Goal: Use online tool/utility: Utilize a website feature to perform a specific function

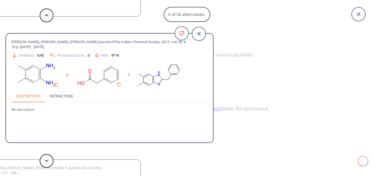
click at [357, 15] on icon at bounding box center [359, 14] width 14 height 14
click at [358, 15] on div "Something went wrong with our identity service provider. Please try again later…" at bounding box center [187, 75] width 374 height 150
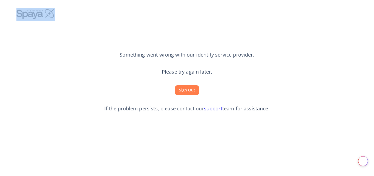
click at [181, 85] on button "Sign Out" at bounding box center [187, 90] width 25 height 10
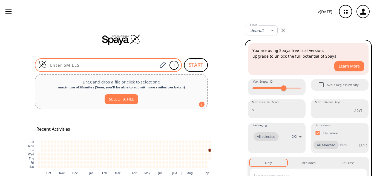
click at [80, 65] on input at bounding box center [102, 64] width 111 height 5
click at [70, 67] on input at bounding box center [102, 64] width 111 height 5
paste input "N=C(C1=CC=CC(/C=N/NC(N)=N)=C1)NS(=O)(N)=O"
type input "N=C(C1=CC=CC(/C=N/NC(N)=N)=C1)NS(=O)(N)=O"
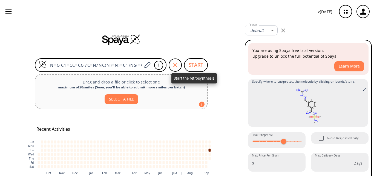
click at [197, 66] on button "START" at bounding box center [196, 65] width 24 height 14
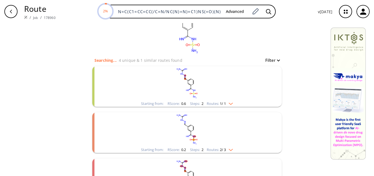
scroll to position [27, 0]
click at [198, 131] on rect "clusters" at bounding box center [187, 128] width 142 height 34
click at [200, 135] on rect "clusters" at bounding box center [187, 128] width 142 height 34
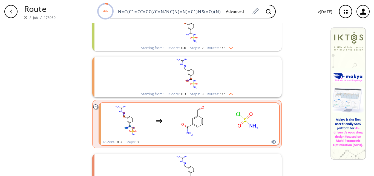
scroll to position [110, 0]
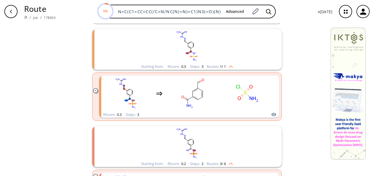
click at [209, 143] on rect "clusters" at bounding box center [187, 143] width 142 height 34
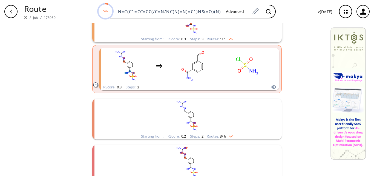
scroll to position [164, 0]
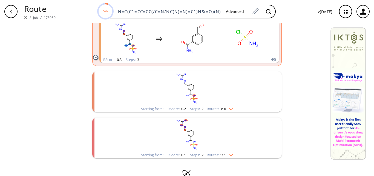
click at [205, 96] on rect "clusters" at bounding box center [187, 88] width 142 height 34
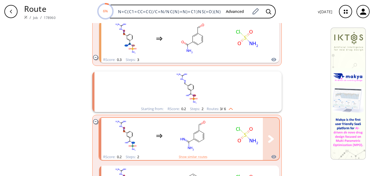
scroll to position [192, 0]
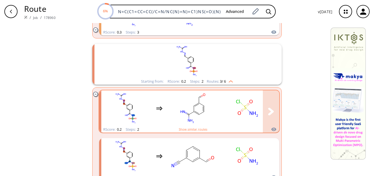
click at [200, 107] on rect "clusters" at bounding box center [192, 108] width 49 height 34
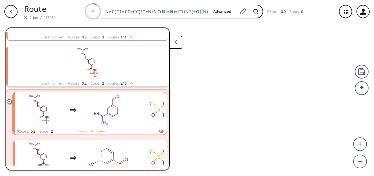
scroll to position [105, 0]
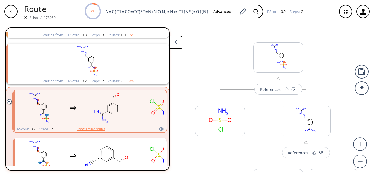
click at [93, 129] on button "Show similar routes" at bounding box center [91, 128] width 28 height 5
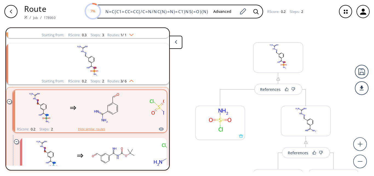
click at [93, 129] on button "Hide similar routes" at bounding box center [91, 128] width 27 height 5
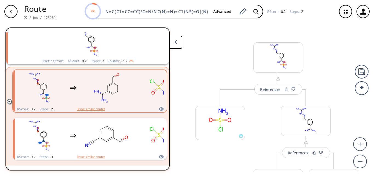
click at [90, 110] on button "Show similar routes" at bounding box center [91, 108] width 28 height 5
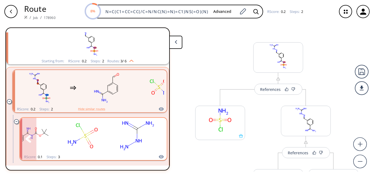
click at [72, 137] on rect "clusters" at bounding box center [82, 135] width 49 height 34
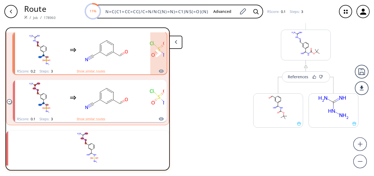
scroll to position [261, 0]
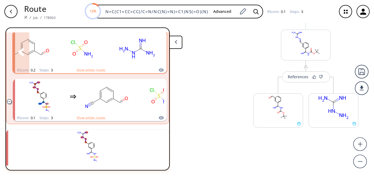
click at [143, 51] on rect "clusters" at bounding box center [137, 49] width 49 height 34
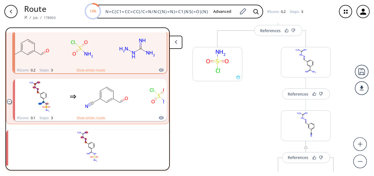
scroll to position [55, 0]
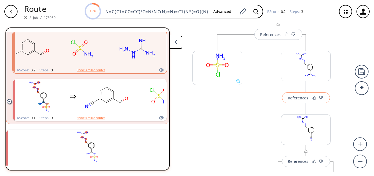
click at [292, 99] on div "References" at bounding box center [298, 98] width 21 height 4
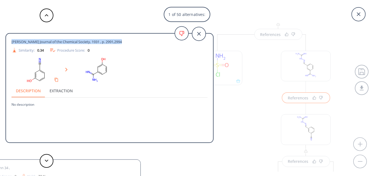
drag, startPoint x: 12, startPoint y: 41, endPoint x: 124, endPoint y: 41, distance: 112.5
click at [124, 41] on div "Easson, Pyman Journal of the Chemical Society, 1931 , p. 2991,2994" at bounding box center [99, 41] width 176 height 5
copy span "Easson, Pyman Journal of the Chemical Society, 1931 , p. 2991,2994"
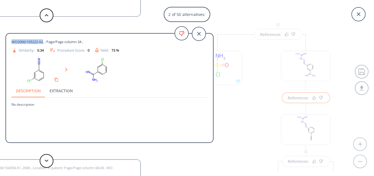
drag, startPoint x: 13, startPoint y: 41, endPoint x: 44, endPoint y: 41, distance: 31.5
click at [44, 41] on span "WO2006/105222 A2, , Page/Page column 34 ," at bounding box center [46, 41] width 71 height 5
copy span "WO2006/105222 A2"
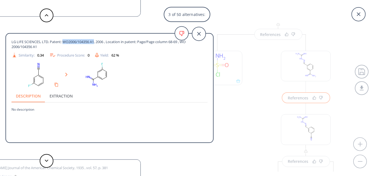
drag, startPoint x: 63, startPoint y: 42, endPoint x: 96, endPoint y: 42, distance: 32.6
click at [96, 42] on span "LG LIFE SCIENCES, LTD. Patent: WO2006/104356 A1, 2006 , Location in patent: Pag…" at bounding box center [99, 44] width 176 height 10
copy span "WO2006/104356 A1"
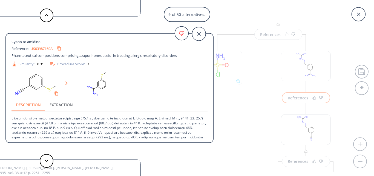
scroll to position [27, 0]
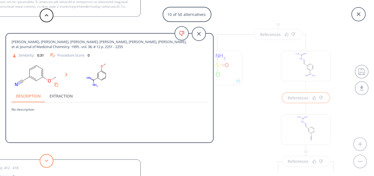
click at [47, 160] on polygon at bounding box center [47, 160] width 4 height 2
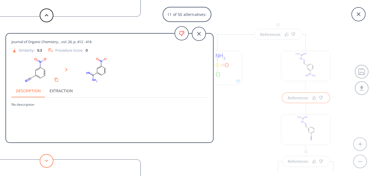
click at [47, 160] on polygon at bounding box center [47, 160] width 4 height 2
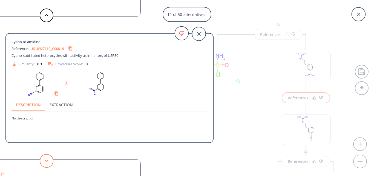
click at [47, 160] on polygon at bounding box center [47, 160] width 4 height 2
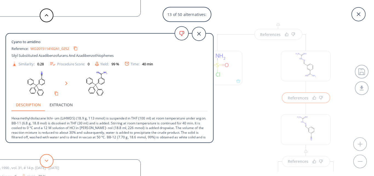
click at [47, 160] on polygon at bounding box center [47, 160] width 4 height 2
click at [44, 159] on button at bounding box center [47, 161] width 14 height 14
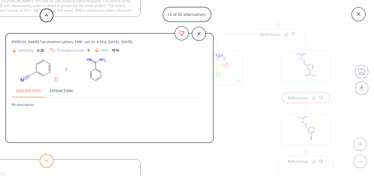
click at [44, 159] on button at bounding box center [47, 161] width 14 height 14
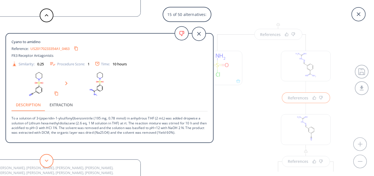
click at [44, 159] on button at bounding box center [47, 161] width 14 height 14
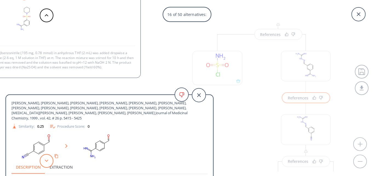
click at [44, 159] on button at bounding box center [47, 161] width 14 height 14
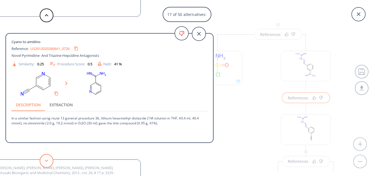
click at [44, 159] on button at bounding box center [47, 161] width 14 height 14
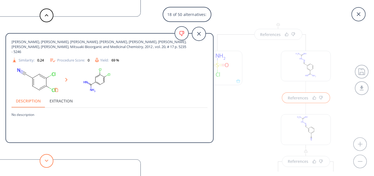
click at [44, 159] on button at bounding box center [47, 161] width 14 height 14
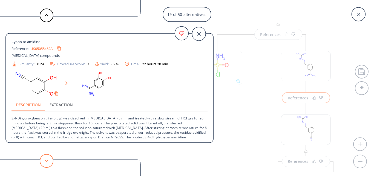
click at [46, 160] on icon at bounding box center [47, 160] width 4 height 2
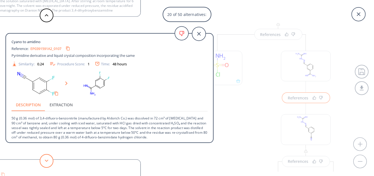
click at [46, 160] on icon at bounding box center [47, 160] width 4 height 2
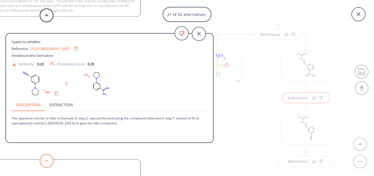
click at [46, 160] on icon at bounding box center [47, 160] width 4 height 2
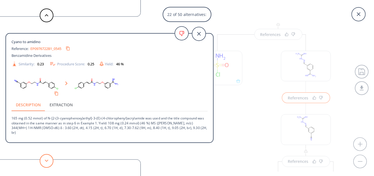
click at [46, 160] on icon at bounding box center [47, 160] width 4 height 2
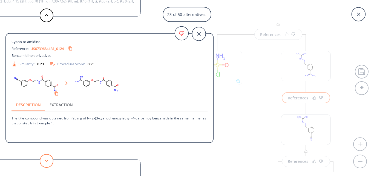
click at [46, 160] on icon at bounding box center [47, 160] width 4 height 2
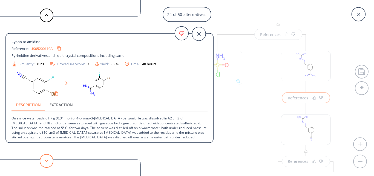
click at [46, 160] on icon at bounding box center [47, 160] width 4 height 2
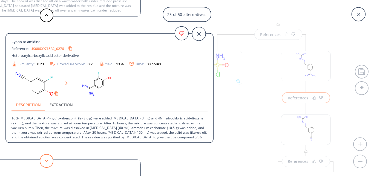
click at [46, 160] on icon at bounding box center [47, 160] width 4 height 2
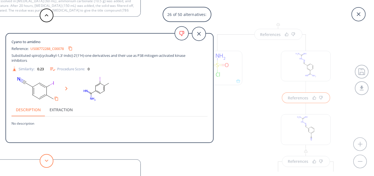
click at [46, 160] on icon at bounding box center [47, 160] width 4 height 2
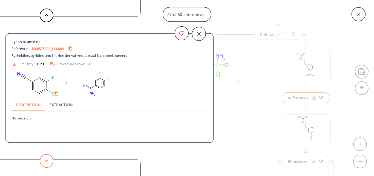
click at [46, 160] on icon at bounding box center [47, 160] width 4 height 2
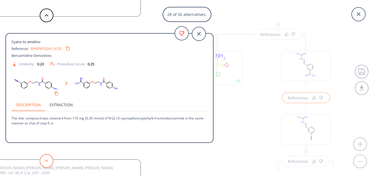
click at [46, 160] on icon at bounding box center [47, 160] width 4 height 2
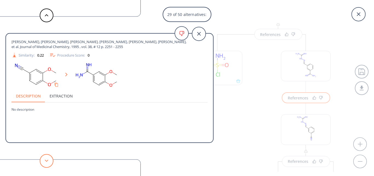
click at [46, 160] on icon at bounding box center [47, 160] width 4 height 2
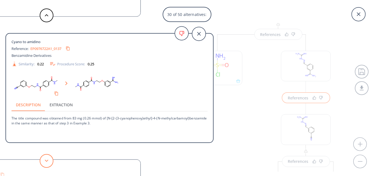
click at [51, 160] on button at bounding box center [47, 161] width 14 height 14
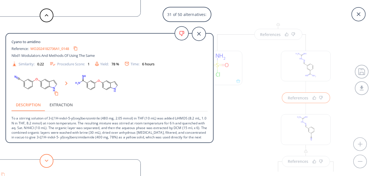
click at [51, 160] on button at bounding box center [47, 161] width 14 height 14
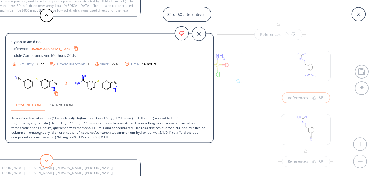
click at [44, 160] on button at bounding box center [47, 161] width 14 height 14
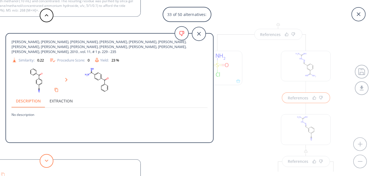
click at [44, 159] on button at bounding box center [47, 161] width 14 height 14
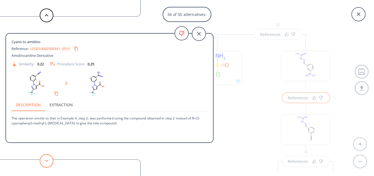
click at [44, 158] on button at bounding box center [47, 161] width 14 height 14
